Goal: Navigation & Orientation: Find specific page/section

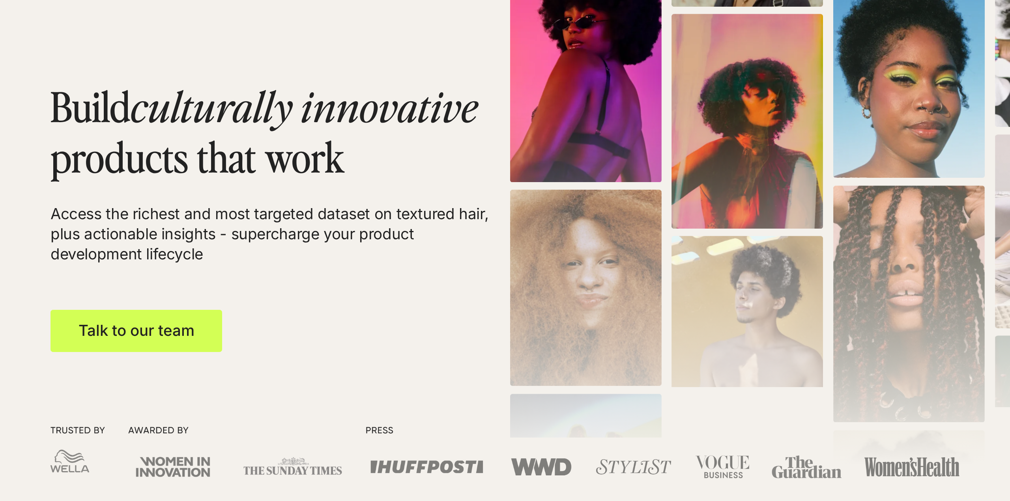
scroll to position [158, 0]
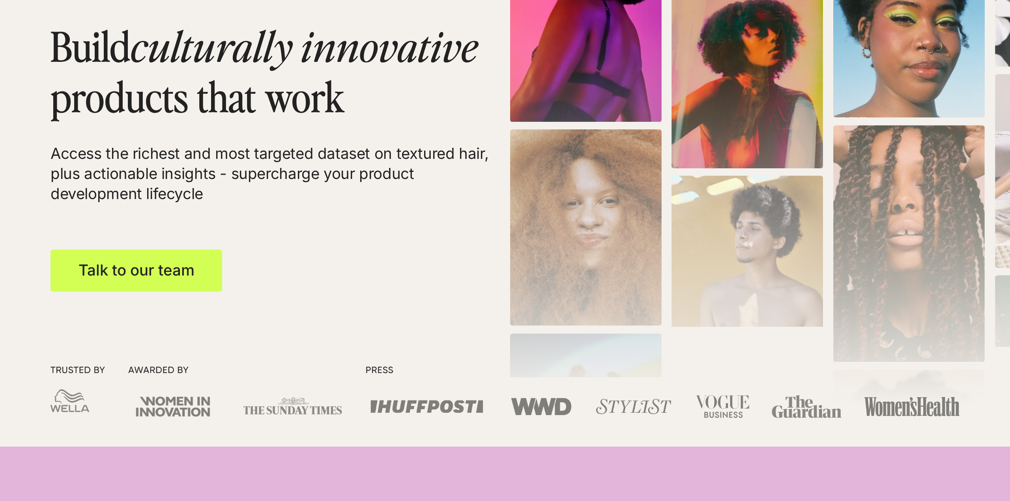
click at [152, 269] on link "Talk to our team" at bounding box center [137, 271] width 172 height 42
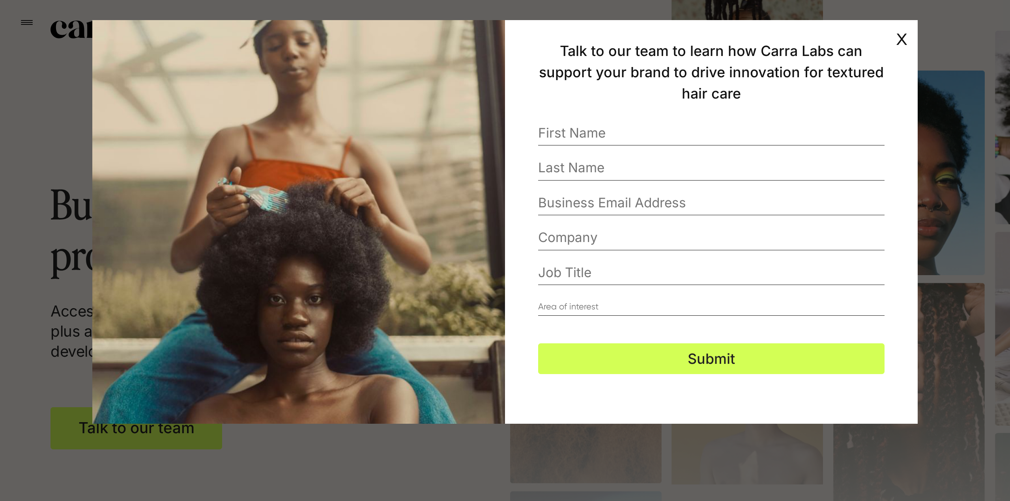
click at [904, 37] on link "x" at bounding box center [901, 38] width 11 height 34
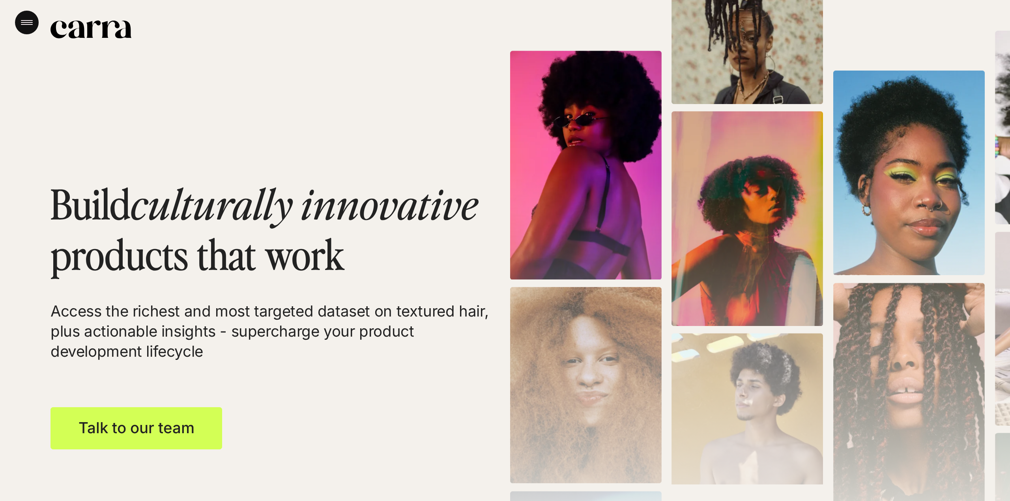
click at [32, 21] on icon "Menu" at bounding box center [27, 22] width 12 height 5
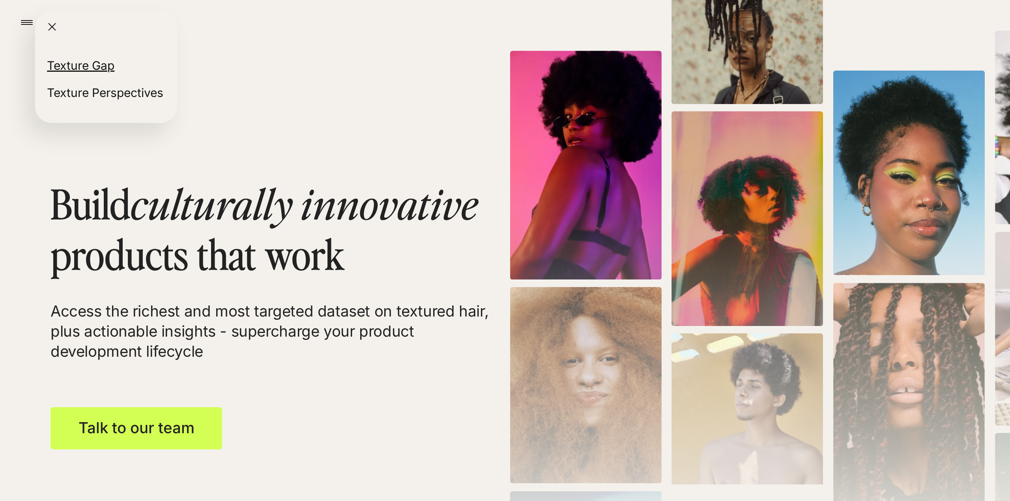
click at [105, 64] on link "Texture Gap" at bounding box center [80, 65] width 67 height 14
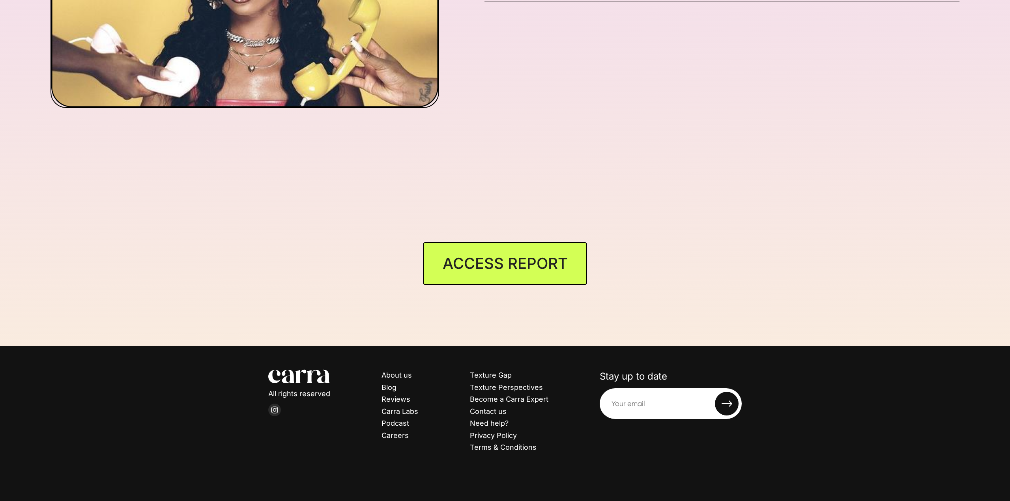
scroll to position [3748, 0]
click at [402, 414] on link "Carra Labs" at bounding box center [400, 412] width 37 height 8
